Goal: Ask a question

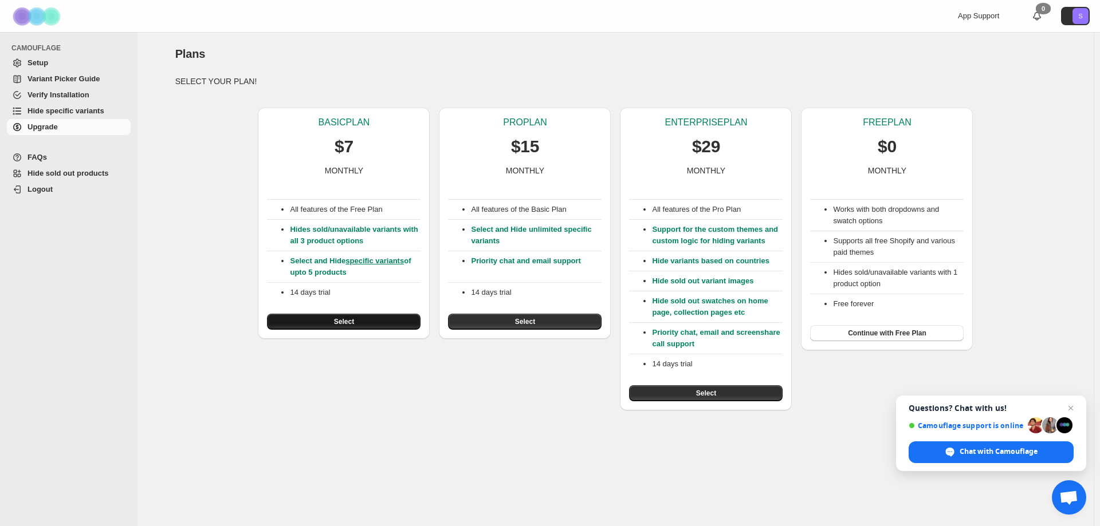
click at [351, 322] on span "Select" at bounding box center [344, 321] width 20 height 9
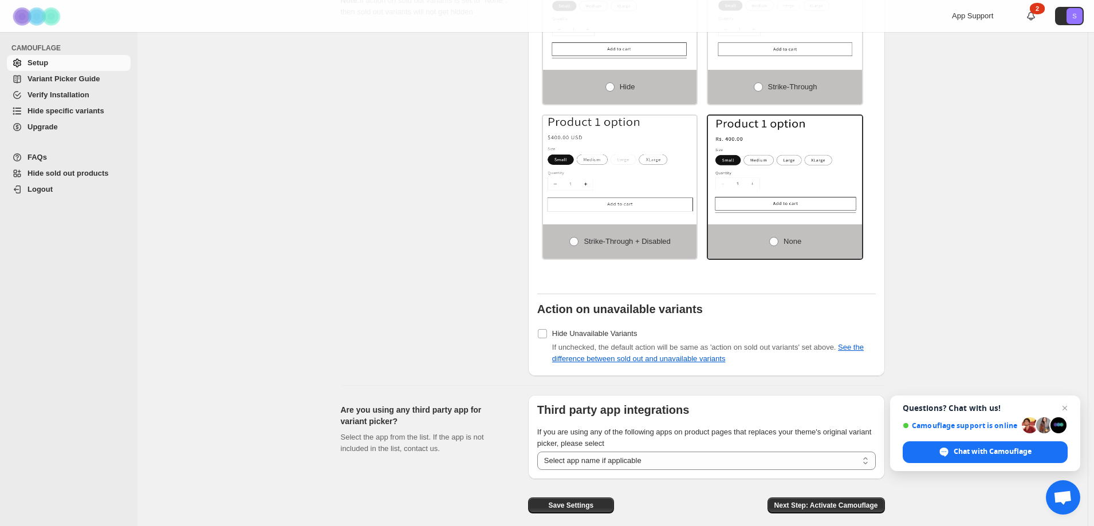
scroll to position [785, 0]
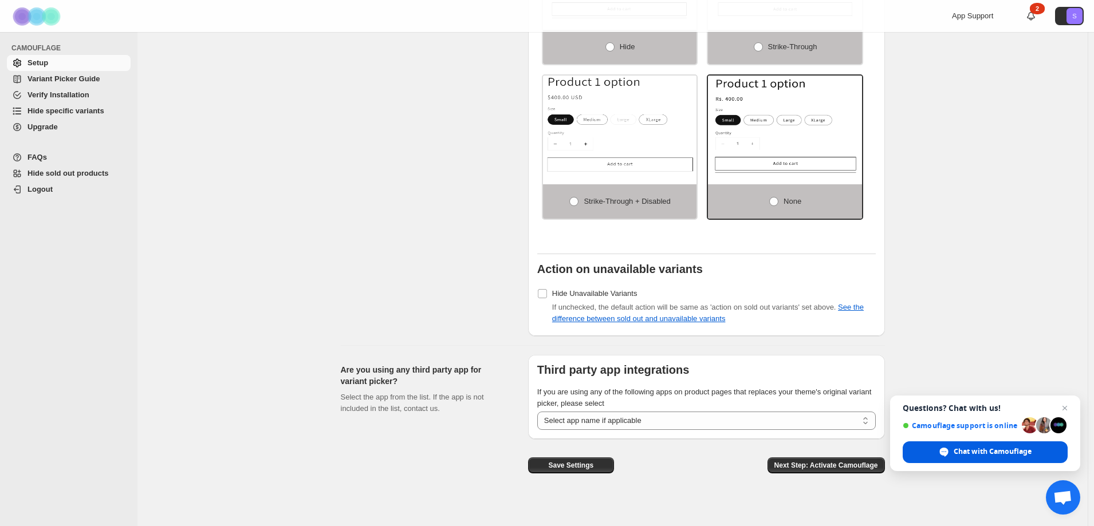
click at [1015, 449] on span "Chat with Camouflage" at bounding box center [993, 452] width 78 height 10
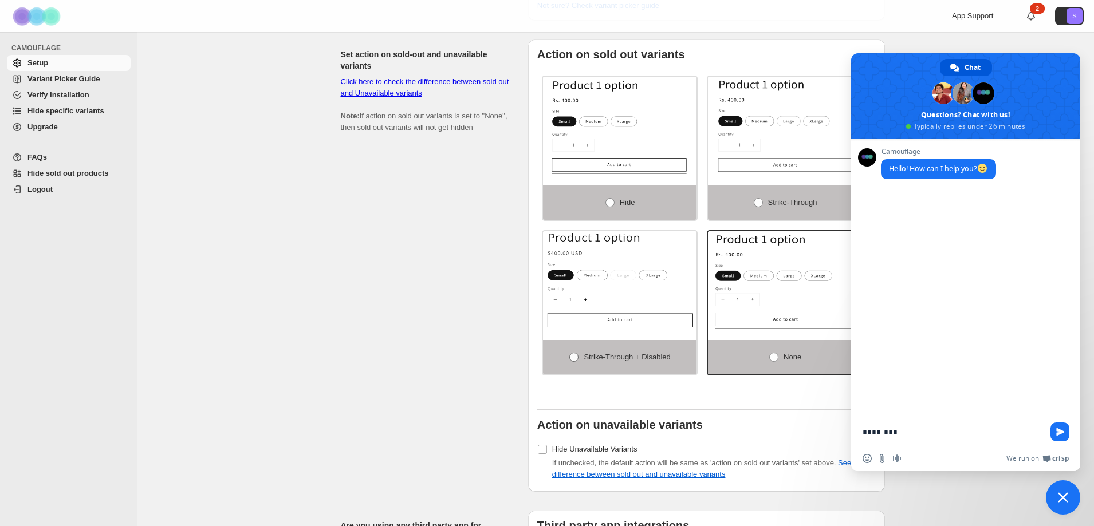
scroll to position [630, 0]
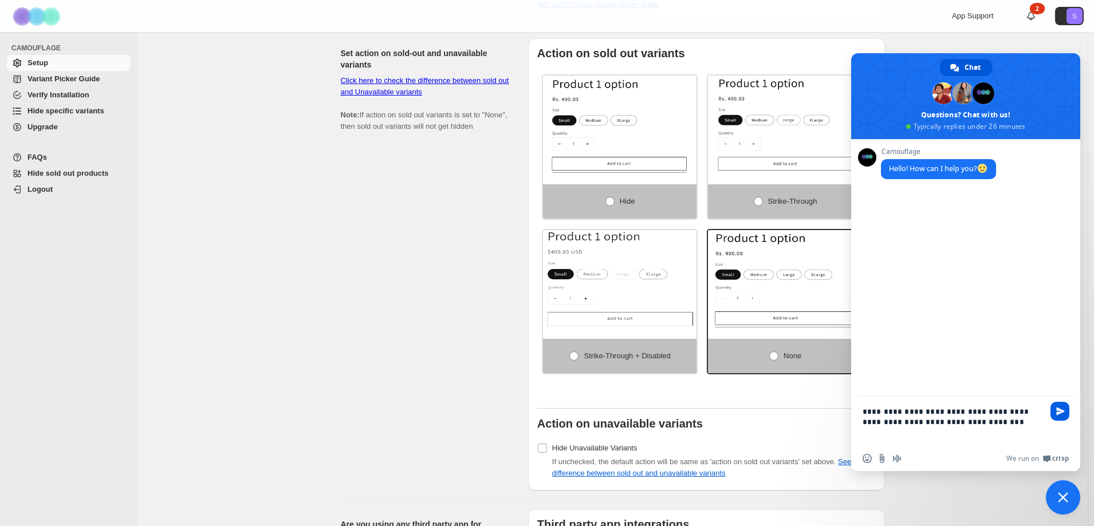
type textarea "**********"
click at [1060, 407] on span "Send" at bounding box center [1060, 411] width 9 height 9
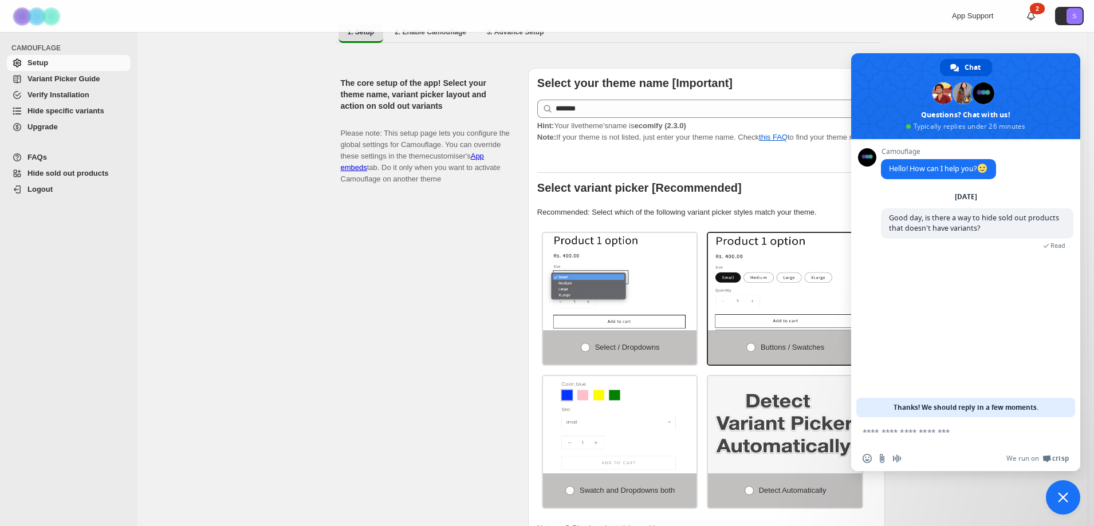
scroll to position [0, 0]
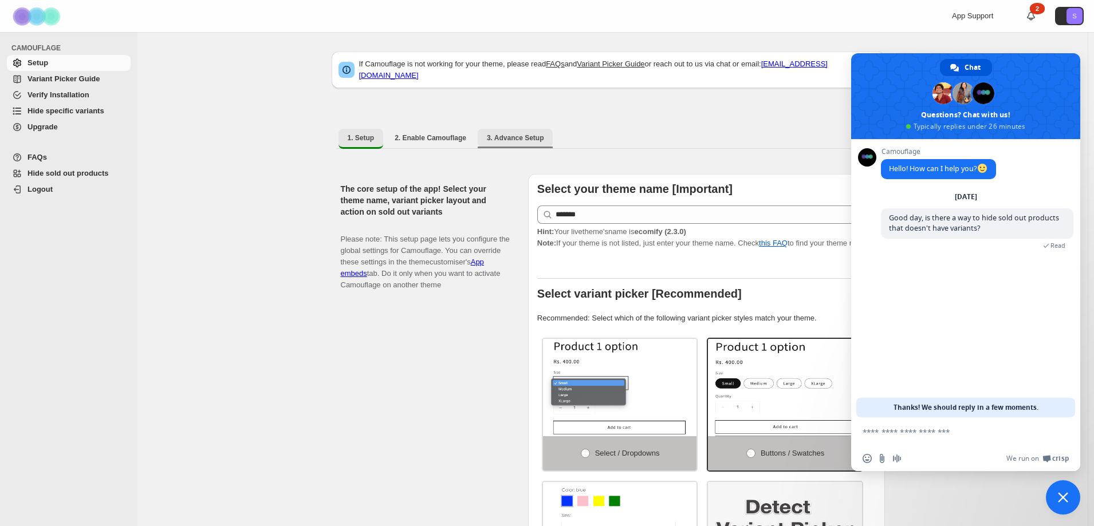
click at [524, 133] on span "3. Advance Setup" at bounding box center [515, 137] width 57 height 9
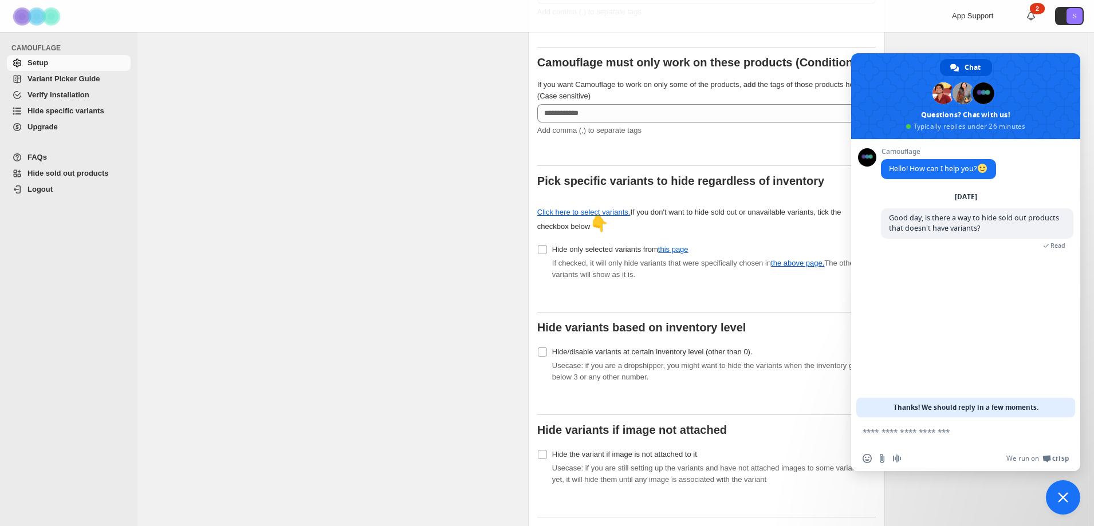
scroll to position [126, 0]
